Goal: Task Accomplishment & Management: Use online tool/utility

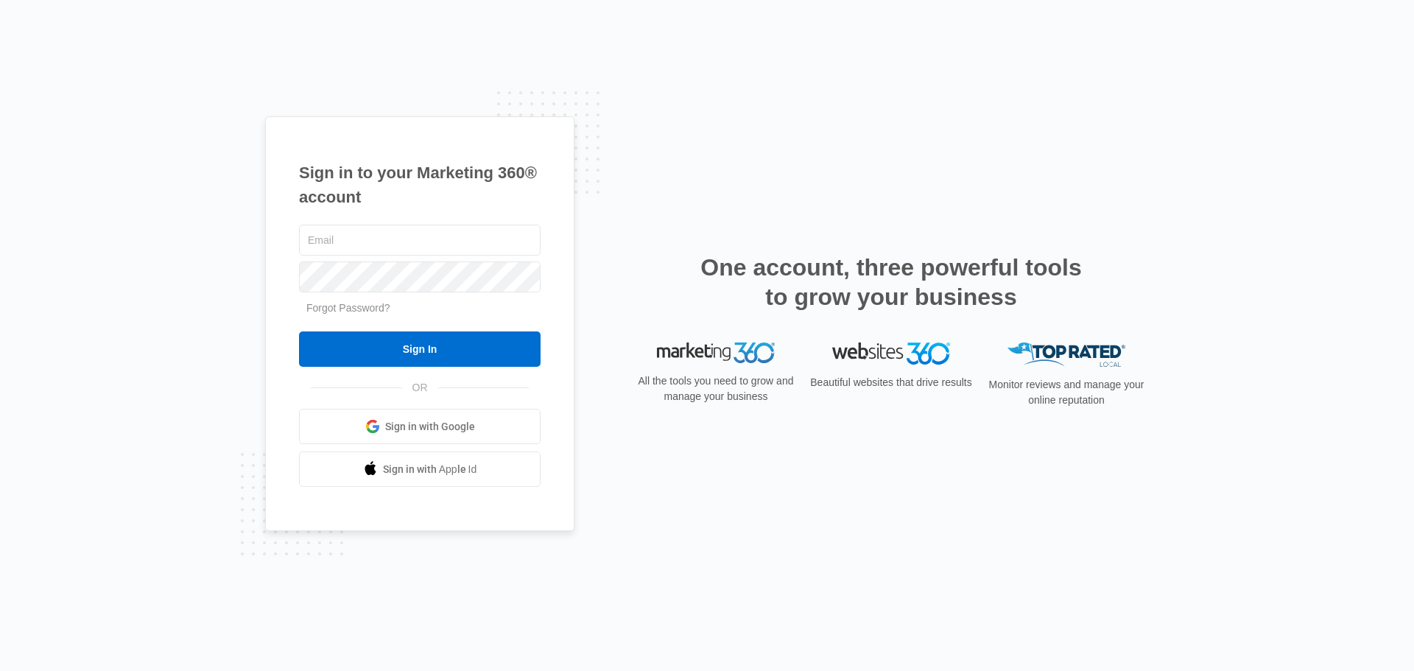
type input "tim@bornorthnashville.com"
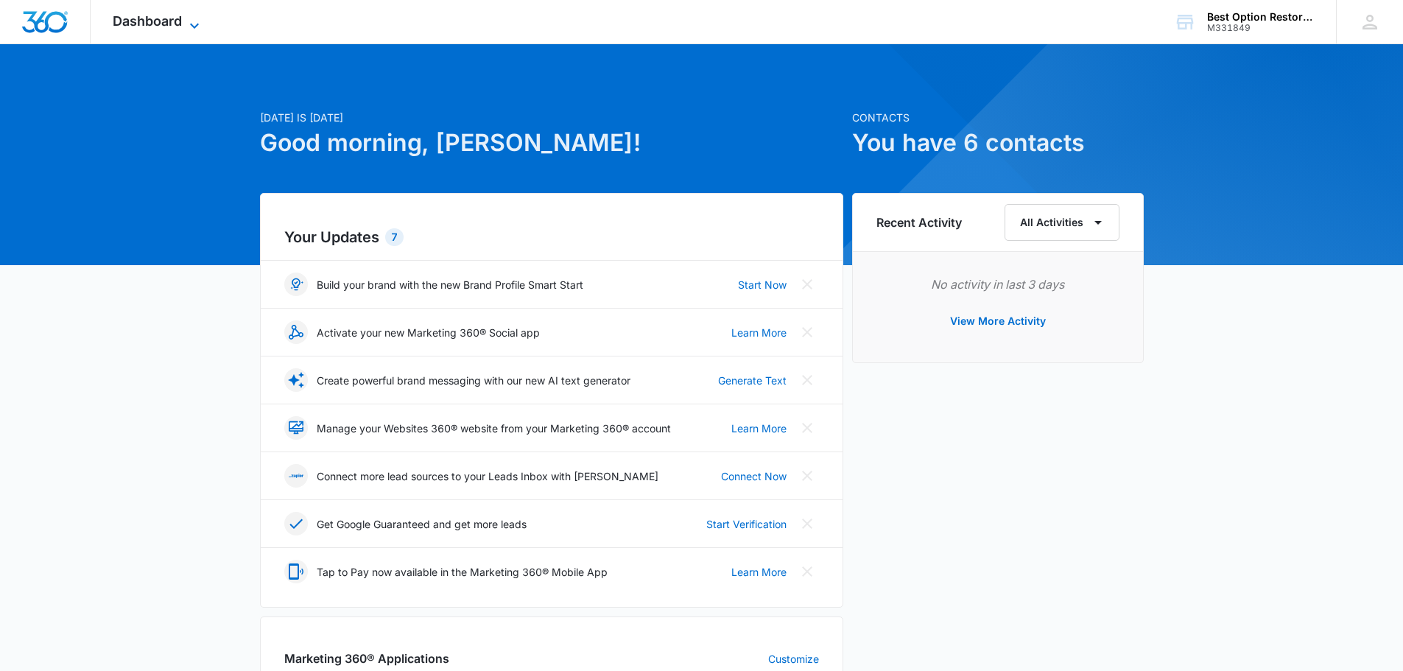
click at [144, 18] on span "Dashboard" at bounding box center [147, 20] width 69 height 15
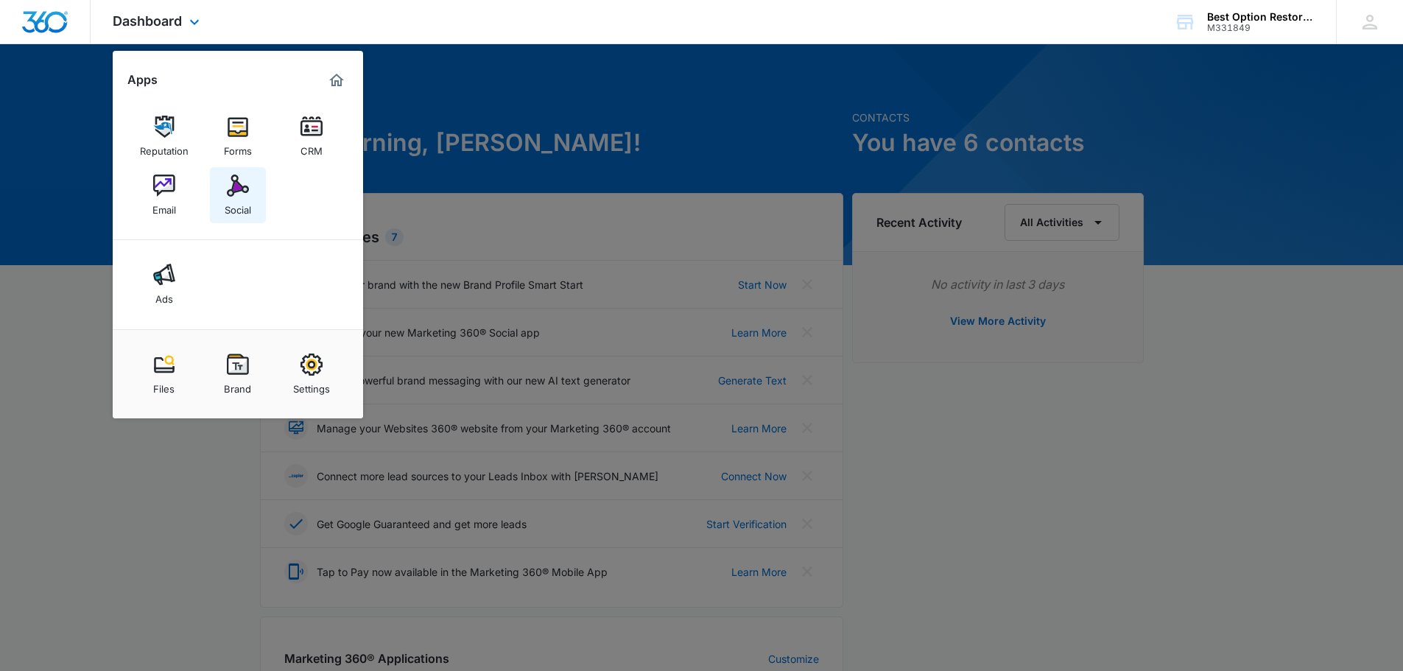
click at [225, 186] on link "Social" at bounding box center [238, 195] width 56 height 56
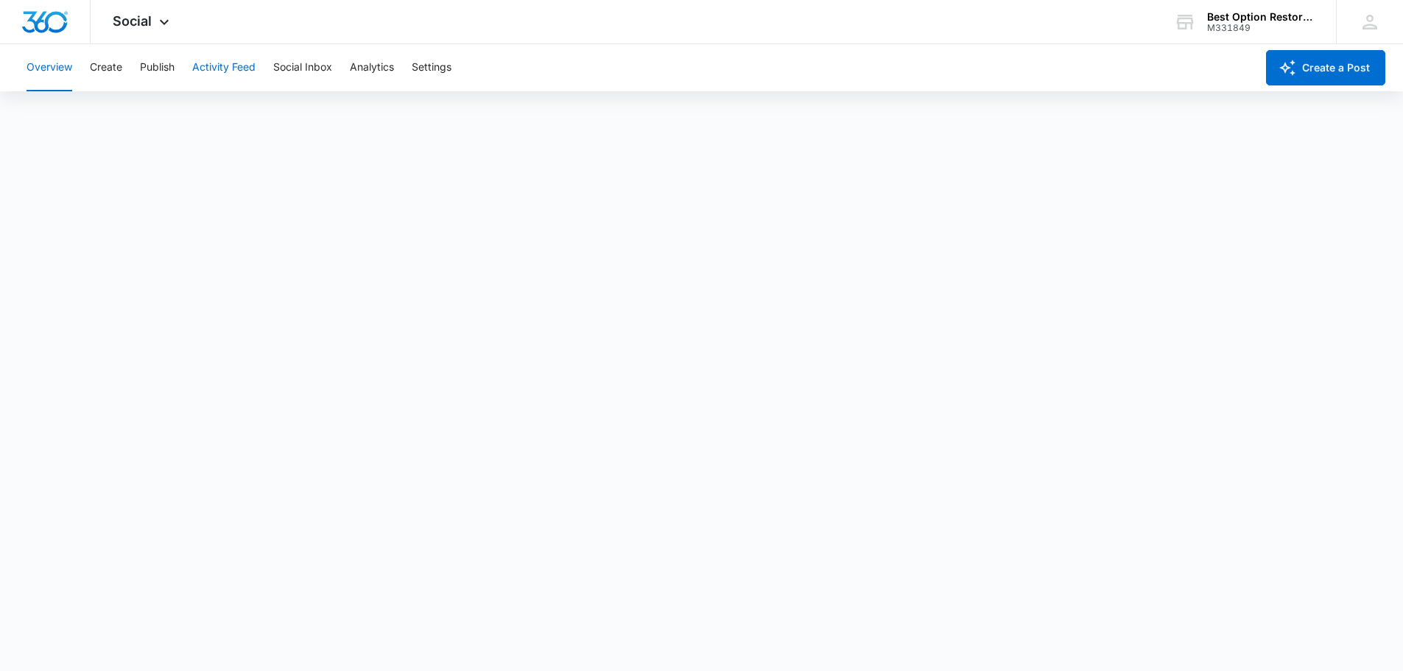
scroll to position [4, 0]
click at [1290, 49] on div "Overview Create Publish Activity Feed Social Inbox Analytics Settings Create a …" at bounding box center [701, 67] width 1403 height 47
